Goal: Information Seeking & Learning: Learn about a topic

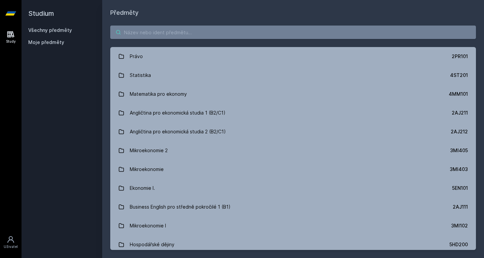
click at [230, 31] on input "search" at bounding box center [293, 32] width 366 height 13
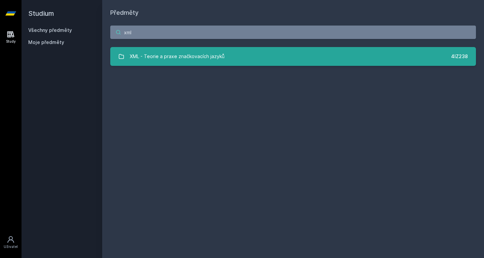
type input "xml"
click at [185, 55] on div "XML - Teorie a praxe značkovacích jazyků" at bounding box center [177, 56] width 95 height 13
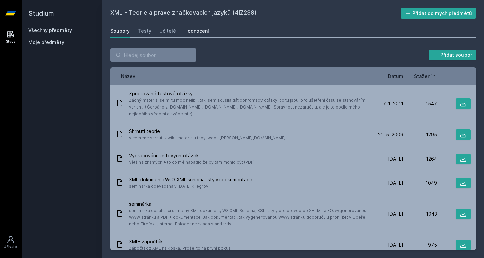
click at [187, 34] on div "Hodnocení" at bounding box center [196, 31] width 25 height 7
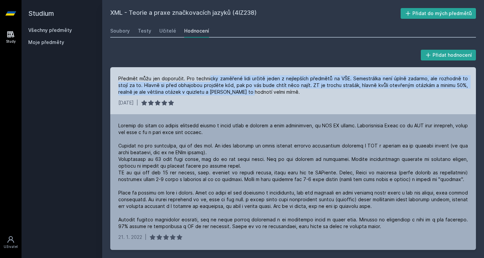
drag, startPoint x: 207, startPoint y: 78, endPoint x: 226, endPoint y: 92, distance: 23.5
click at [226, 92] on div "Předmět můžu jen doporučit. Pro technicky zaměřené lidi určitě jeden z nejlepší…" at bounding box center [293, 85] width 350 height 20
drag, startPoint x: 226, startPoint y: 92, endPoint x: 159, endPoint y: 75, distance: 69.0
click at [159, 75] on div "Předmět můžu jen doporučit. Pro technicky zaměřené lidi určitě jeden z nejlepší…" at bounding box center [293, 85] width 350 height 20
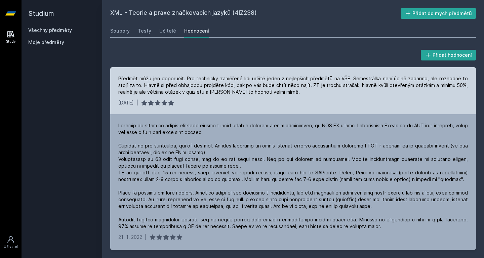
click at [159, 75] on div "Předmět můžu jen doporučit. Pro technicky zaměřené lidi určitě jeden z nejlepší…" at bounding box center [293, 85] width 350 height 20
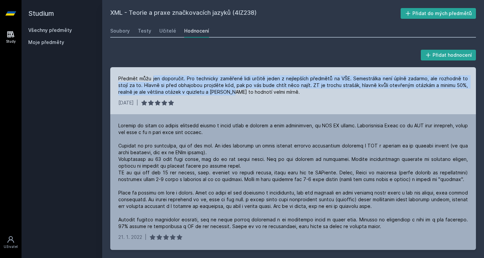
drag, startPoint x: 159, startPoint y: 75, endPoint x: 202, endPoint y: 91, distance: 46.6
click at [202, 91] on div "Předmět můžu jen doporučit. Pro technicky zaměřené lidi určitě jeden z nejlepší…" at bounding box center [293, 85] width 350 height 20
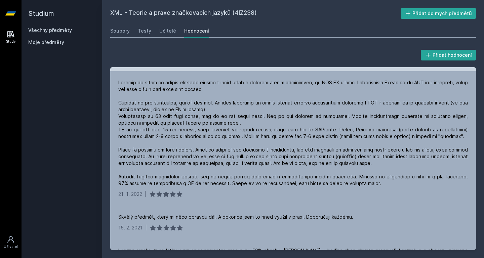
scroll to position [48, 0]
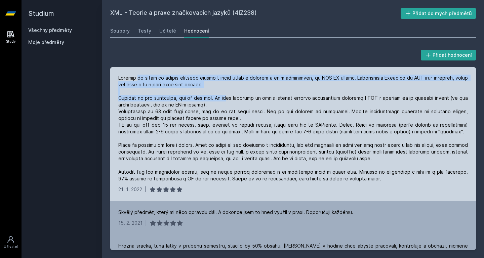
drag, startPoint x: 139, startPoint y: 77, endPoint x: 219, endPoint y: 98, distance: 83.4
click at [219, 98] on div at bounding box center [293, 129] width 350 height 108
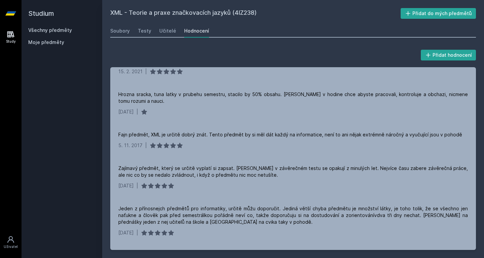
scroll to position [200, 0]
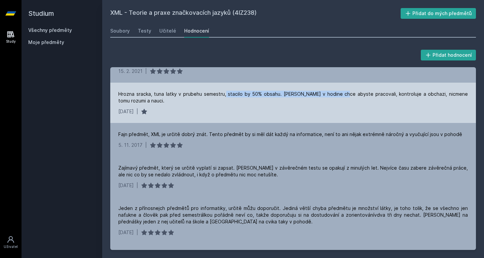
drag, startPoint x: 224, startPoint y: 96, endPoint x: 337, endPoint y: 94, distance: 113.0
click at [337, 94] on div "Hrozna sracka, tuna latky v prubehu semestru, stacilo by 50% obsahu. [PERSON_NA…" at bounding box center [293, 97] width 350 height 13
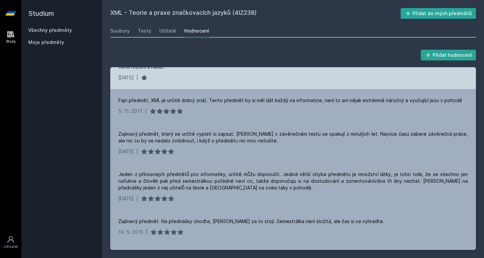
scroll to position [234, 0]
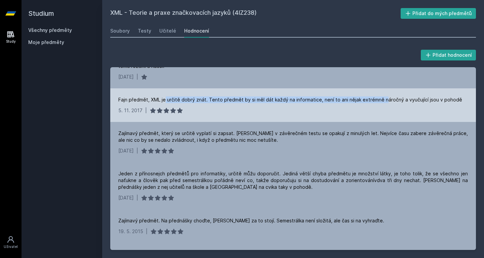
drag, startPoint x: 383, startPoint y: 100, endPoint x: 165, endPoint y: 95, distance: 218.9
click at [165, 95] on div "Fajn předmět, XML je určitě dobrý znát. Tento předmět by si měl dát každý na in…" at bounding box center [293, 105] width 366 height 34
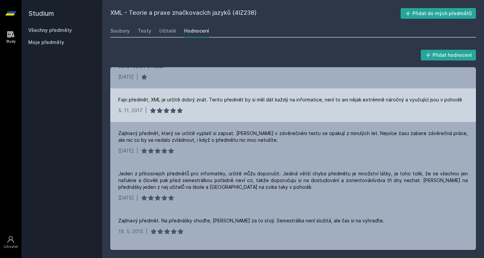
click at [161, 99] on div "Fajn předmět, XML je určitě dobrý znát. Tento předmět by si měl dát každý na in…" at bounding box center [290, 99] width 344 height 7
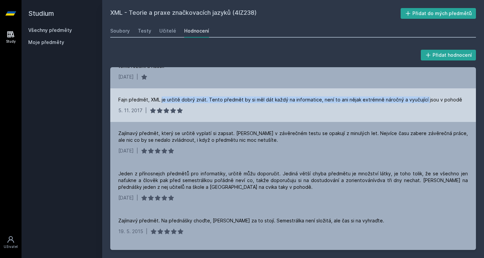
drag, startPoint x: 161, startPoint y: 99, endPoint x: 410, endPoint y: 99, distance: 248.7
click at [410, 99] on div "Fajn předmět, XML je určitě dobrý znát. Tento předmět by si měl dát každý na in…" at bounding box center [290, 99] width 344 height 7
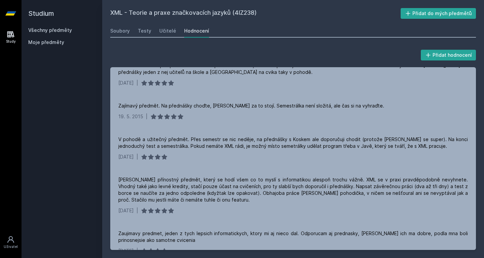
scroll to position [351, 0]
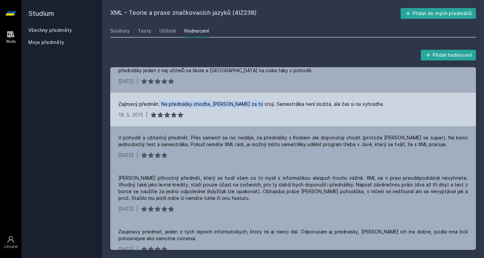
drag, startPoint x: 250, startPoint y: 104, endPoint x: 160, endPoint y: 105, distance: 90.1
click at [160, 105] on div "Zajímavý předmět. Na přednášky choďte, [PERSON_NAME] za to stojí. Semestrálka n…" at bounding box center [251, 104] width 266 height 7
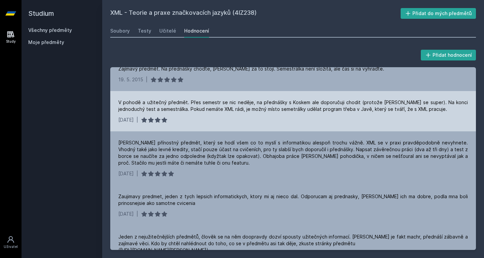
scroll to position [386, 0]
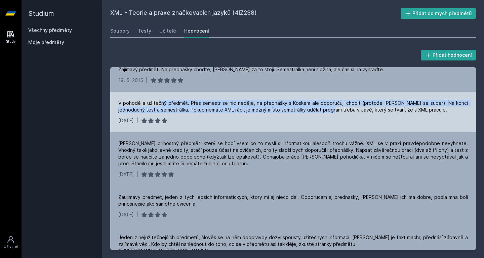
drag, startPoint x: 159, startPoint y: 102, endPoint x: 315, endPoint y: 111, distance: 156.5
click at [315, 111] on div "V pohodě a užitečný předmět. Přes semestr se nic neděje, na přednášky s Koskem …" at bounding box center [293, 106] width 350 height 13
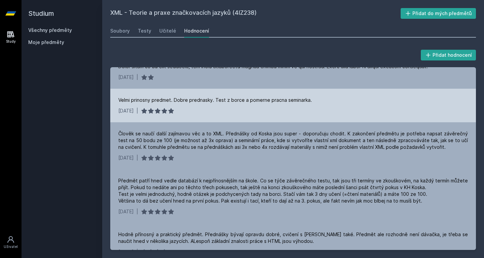
scroll to position [658, 0]
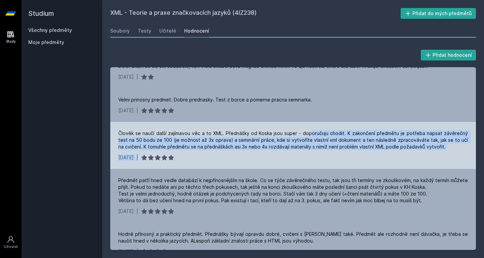
drag, startPoint x: 306, startPoint y: 159, endPoint x: 308, endPoint y: 131, distance: 27.3
click at [308, 131] on div "Člověk se naučí další zajímavou věc a to XML. Přednášky od Koska jsou super - d…" at bounding box center [293, 145] width 366 height 47
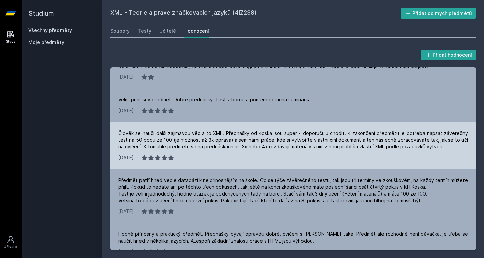
click at [308, 131] on div "Člověk se naučí další zajímavou věc a to XML. Přednášky od Koska jsou super - d…" at bounding box center [293, 140] width 350 height 20
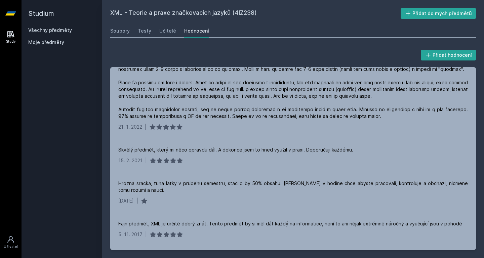
scroll to position [0, 0]
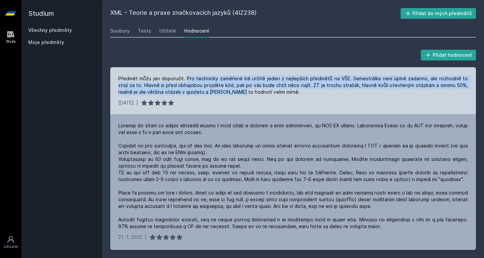
drag, startPoint x: 185, startPoint y: 77, endPoint x: 220, endPoint y: 91, distance: 37.7
click at [220, 91] on div "Předmět můžu jen doporučit. Pro technicky zaměřené lidi určitě jeden z nejlepší…" at bounding box center [293, 85] width 350 height 20
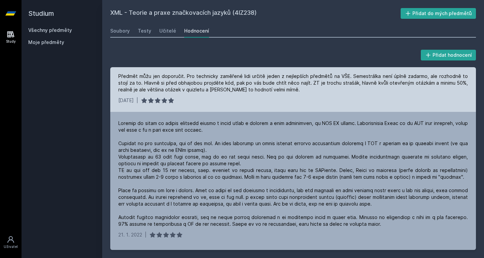
scroll to position [3, 0]
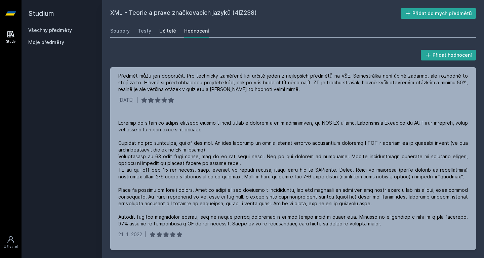
click at [165, 32] on div "Učitelé" at bounding box center [167, 31] width 17 height 7
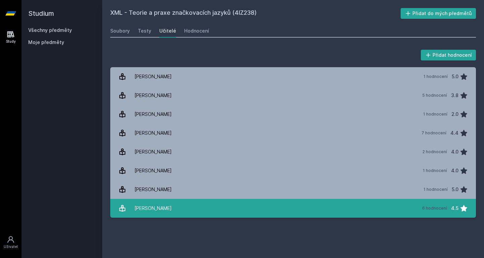
click at [171, 214] on link "[PERSON_NAME] 6 hodnocení 4.5" at bounding box center [293, 208] width 366 height 19
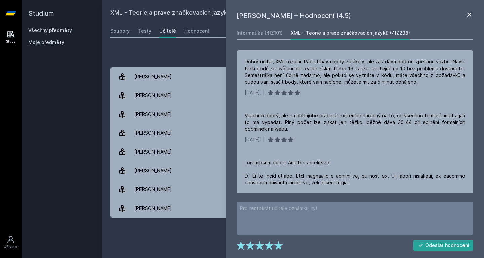
click at [471, 14] on icon at bounding box center [469, 15] width 4 height 4
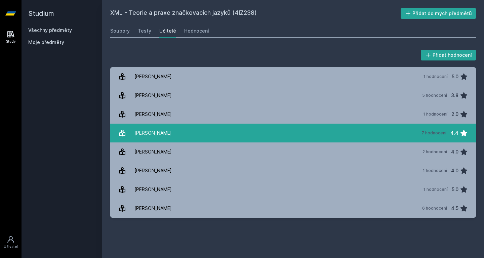
click at [179, 134] on link "[PERSON_NAME] 7 hodnocení 4.4" at bounding box center [293, 133] width 366 height 19
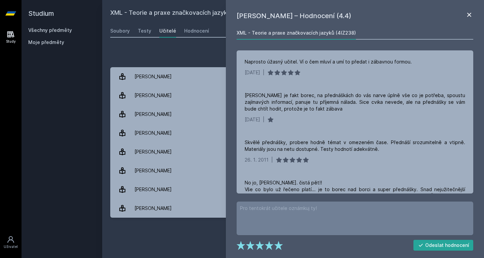
click at [471, 16] on icon at bounding box center [469, 15] width 4 height 4
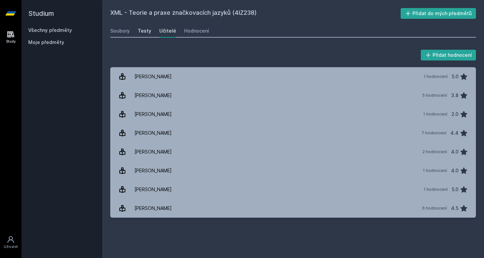
click at [149, 33] on div "Testy" at bounding box center [144, 31] width 13 height 7
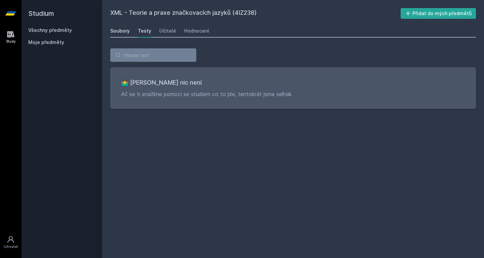
click at [123, 30] on div "Soubory" at bounding box center [119, 31] width 19 height 7
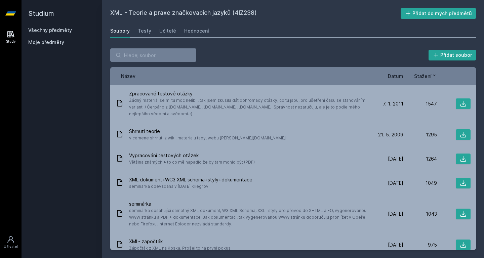
click at [398, 76] on span "Datum" at bounding box center [395, 76] width 15 height 7
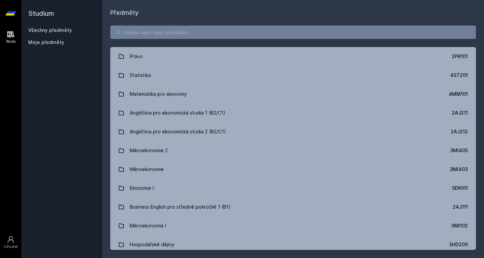
click at [316, 34] on input "search" at bounding box center [293, 32] width 366 height 13
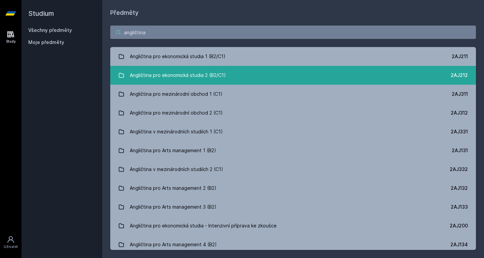
type input "angličtina"
click at [303, 75] on link "Angličtina pro ekonomická studia 2 (B2/C1) 2AJ212" at bounding box center [293, 75] width 366 height 19
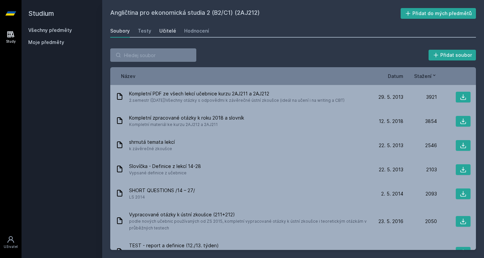
click at [168, 32] on div "Učitelé" at bounding box center [167, 31] width 17 height 7
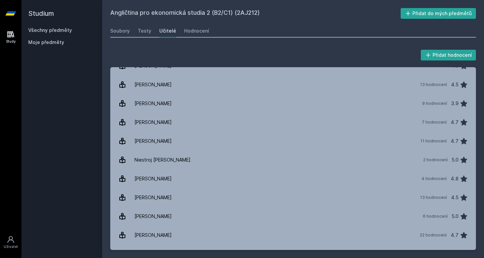
scroll to position [118, 0]
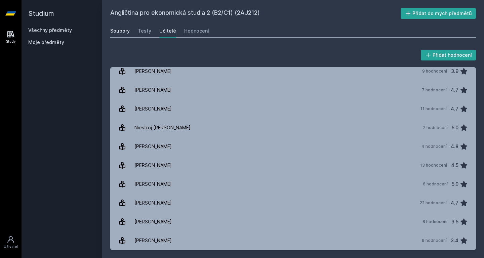
click at [120, 29] on div "Soubory" at bounding box center [119, 31] width 19 height 7
